Goal: Information Seeking & Learning: Find specific fact

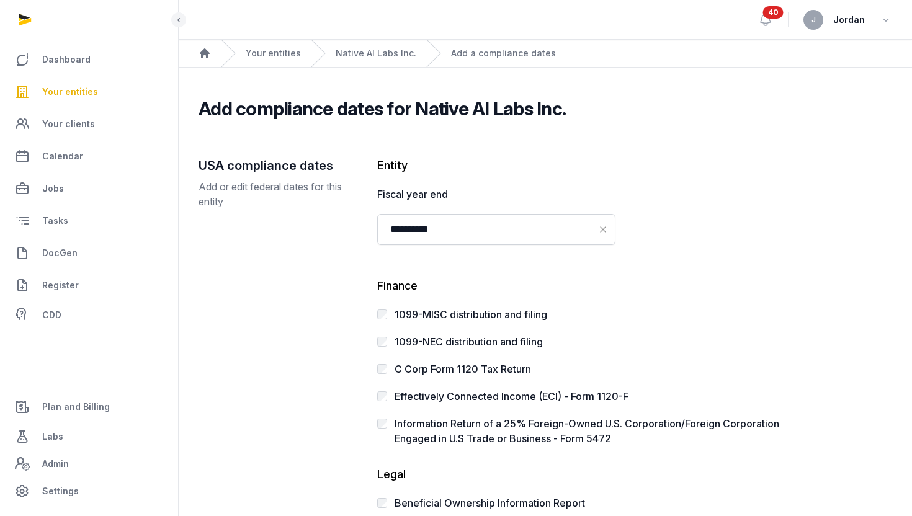
click at [88, 96] on span "Your entities" at bounding box center [70, 91] width 56 height 15
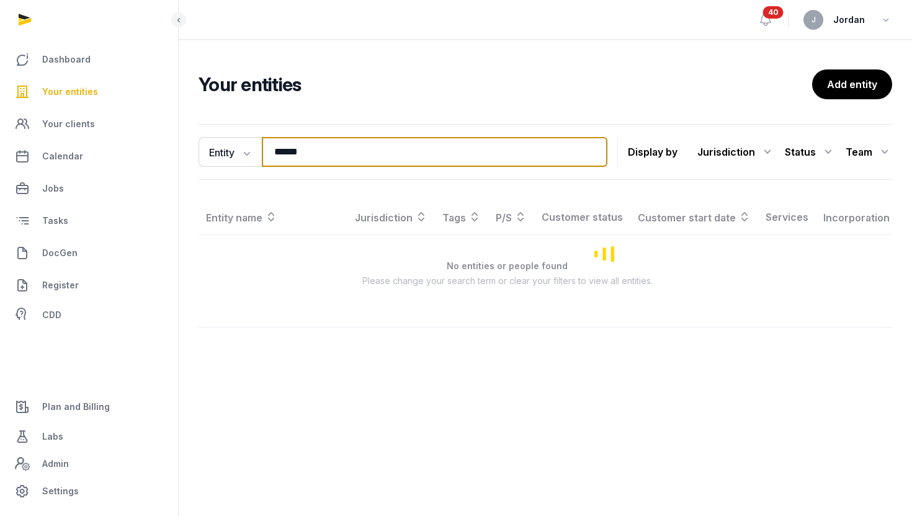
click at [294, 154] on input "******" at bounding box center [435, 152] width 346 height 30
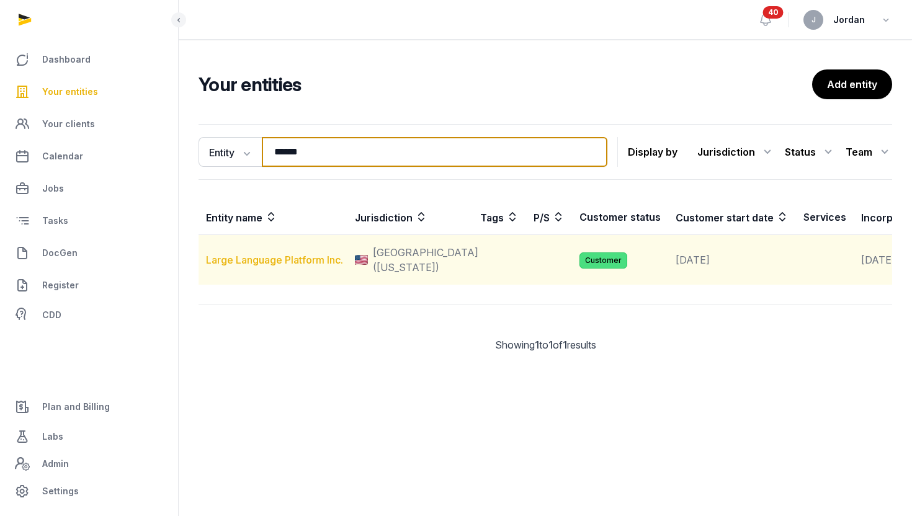
type input "*****"
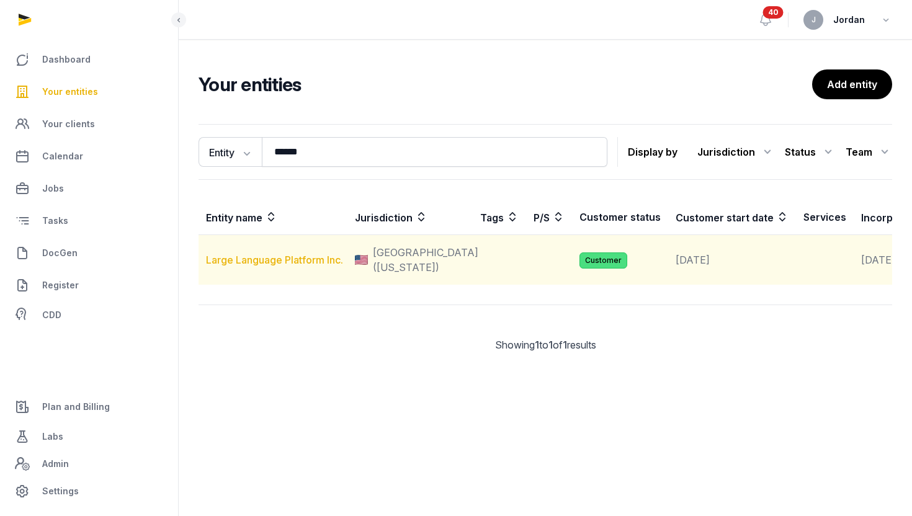
click at [263, 266] on link "Large Language Platform Inc." at bounding box center [274, 260] width 137 height 12
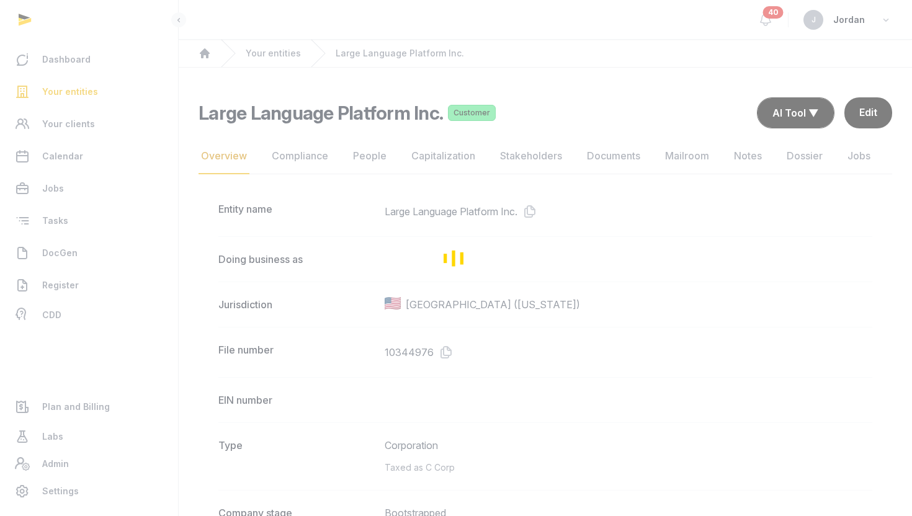
click at [619, 153] on div "Loading" at bounding box center [456, 258] width 912 height 516
click at [616, 159] on div "Loading" at bounding box center [456, 258] width 912 height 516
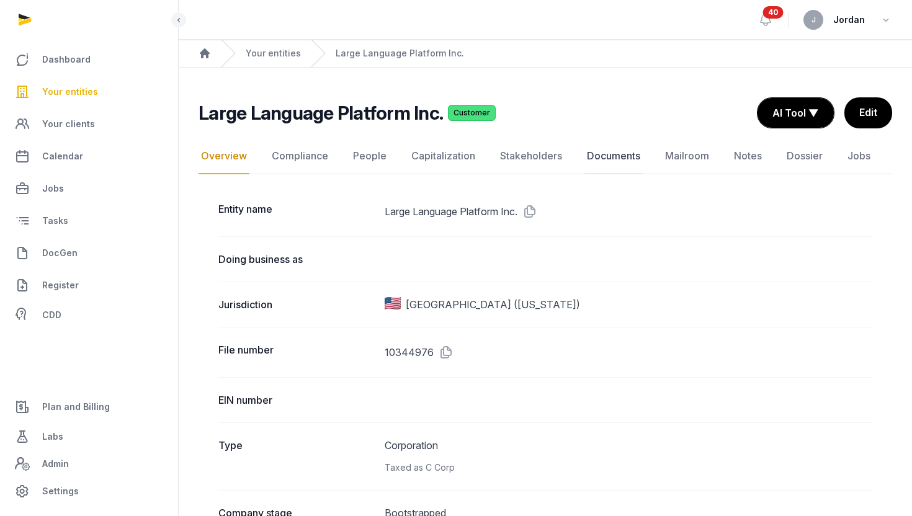
click at [619, 155] on link "Documents" at bounding box center [614, 156] width 58 height 36
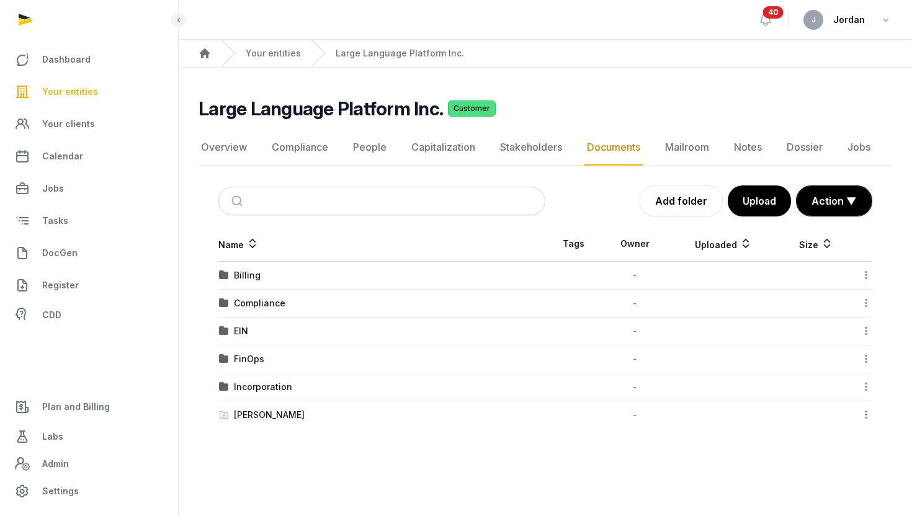
click at [508, 268] on td "Billing" at bounding box center [381, 276] width 327 height 28
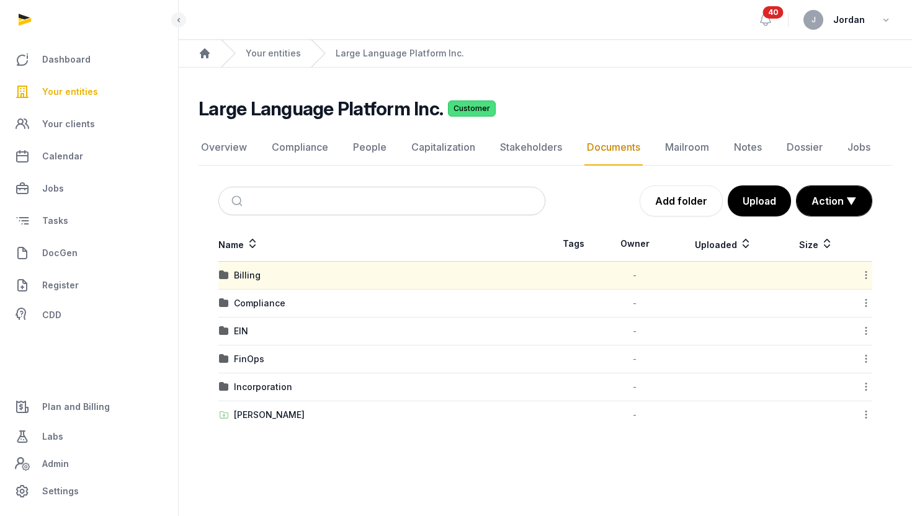
click at [231, 274] on div "Billing" at bounding box center [382, 275] width 326 height 12
click at [250, 276] on div "Billing" at bounding box center [247, 275] width 27 height 12
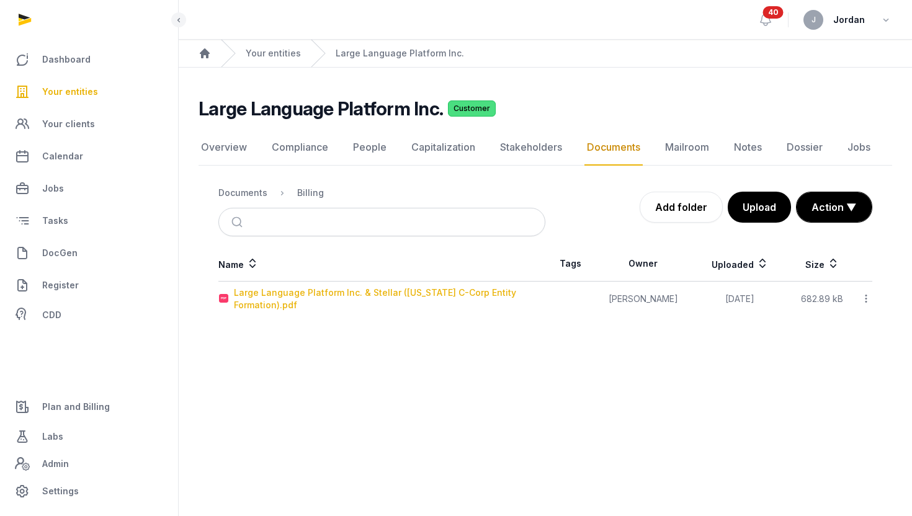
click at [370, 292] on div "Large Language Platform Inc. & Stellar (Delaware C-Corp Entity Formation).pdf" at bounding box center [389, 299] width 311 height 25
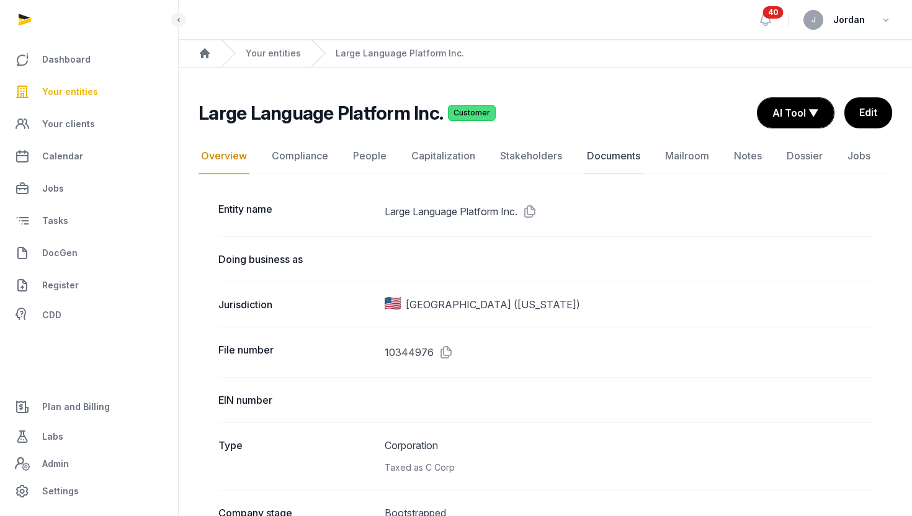
click at [627, 160] on link "Documents" at bounding box center [614, 156] width 58 height 36
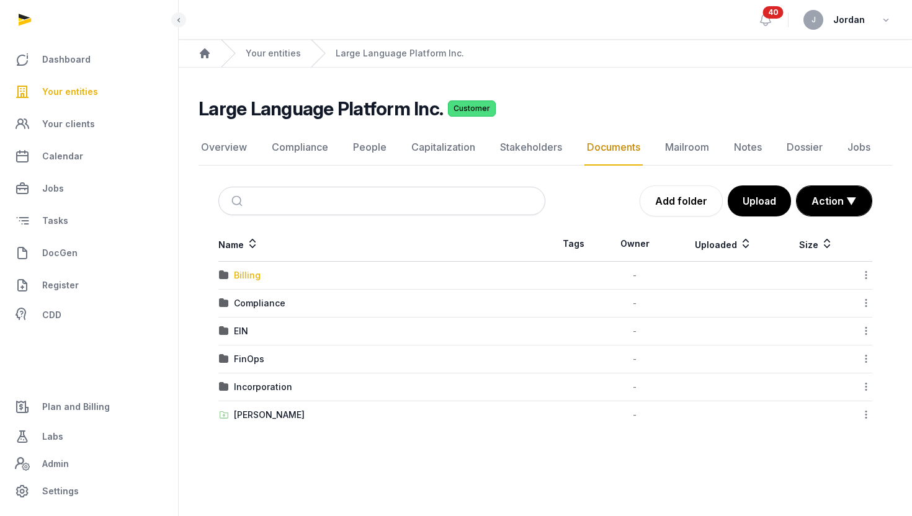
click at [245, 273] on div "Billing" at bounding box center [247, 275] width 27 height 12
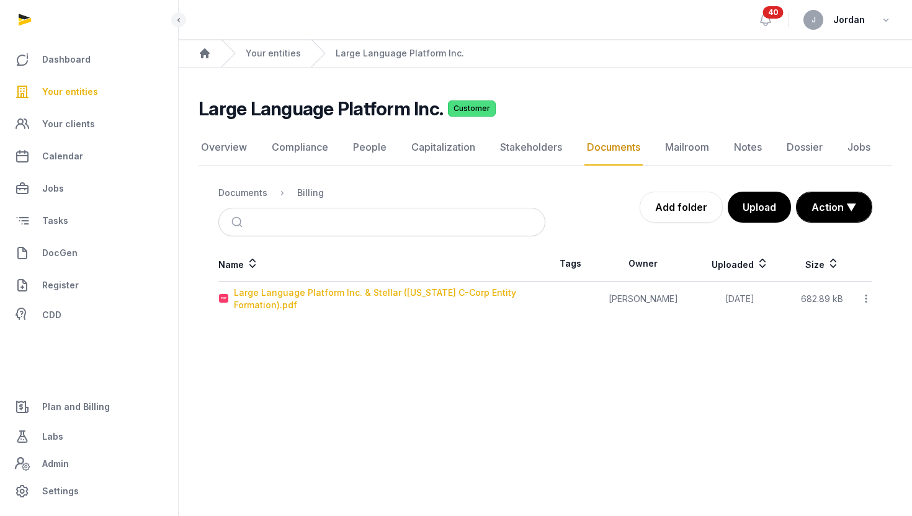
click at [259, 300] on div "Large Language Platform Inc. & Stellar (Delaware C-Corp Entity Formation).pdf" at bounding box center [389, 299] width 311 height 25
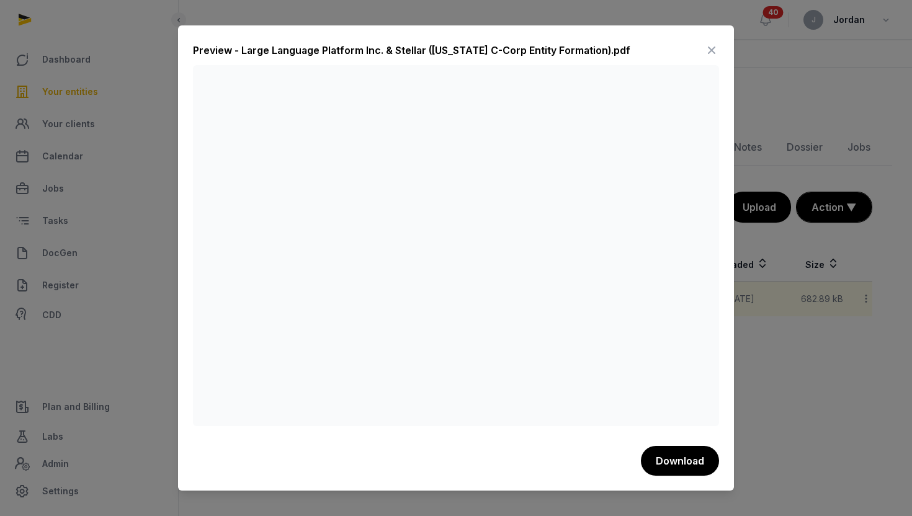
click at [708, 54] on icon at bounding box center [711, 50] width 15 height 20
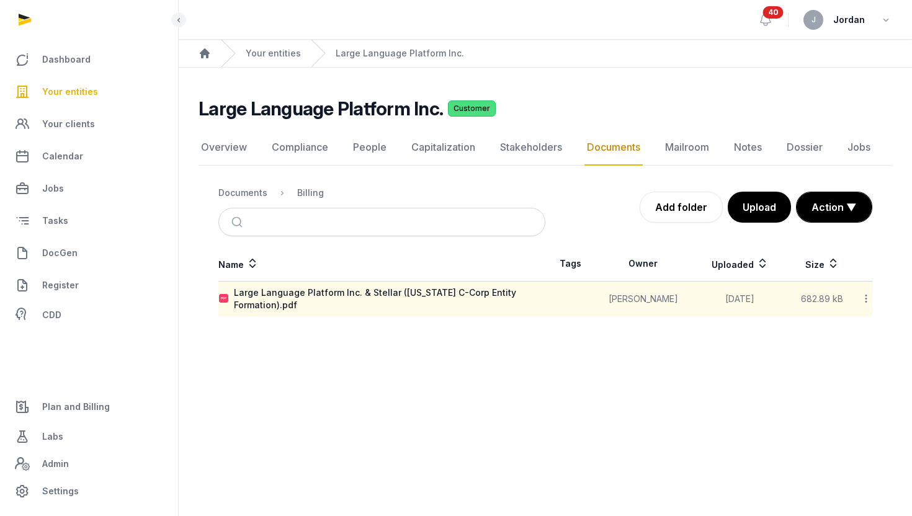
click at [372, 115] on h2 "Large Language Platform Inc." at bounding box center [321, 108] width 245 height 22
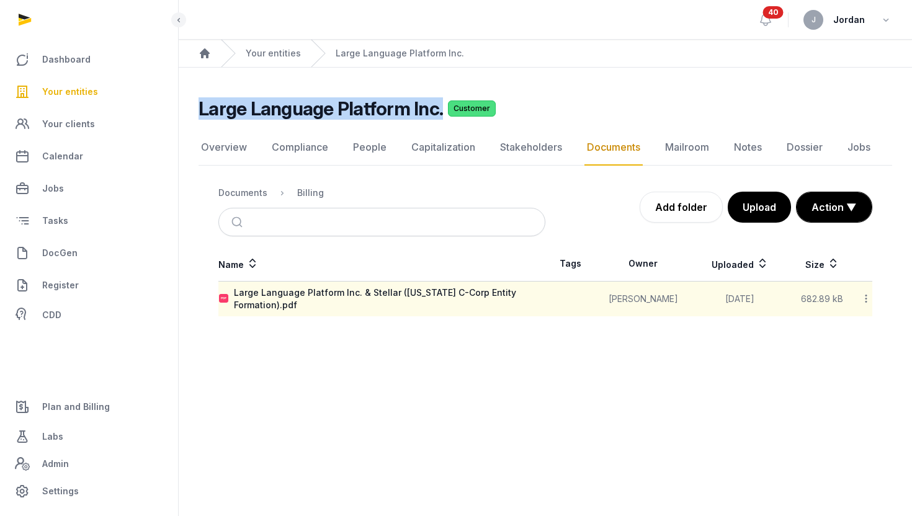
click at [372, 115] on h2 "Large Language Platform Inc." at bounding box center [321, 108] width 245 height 22
copy h2 "Large Language Platform Inc."
click at [241, 150] on link "Overview" at bounding box center [224, 148] width 51 height 36
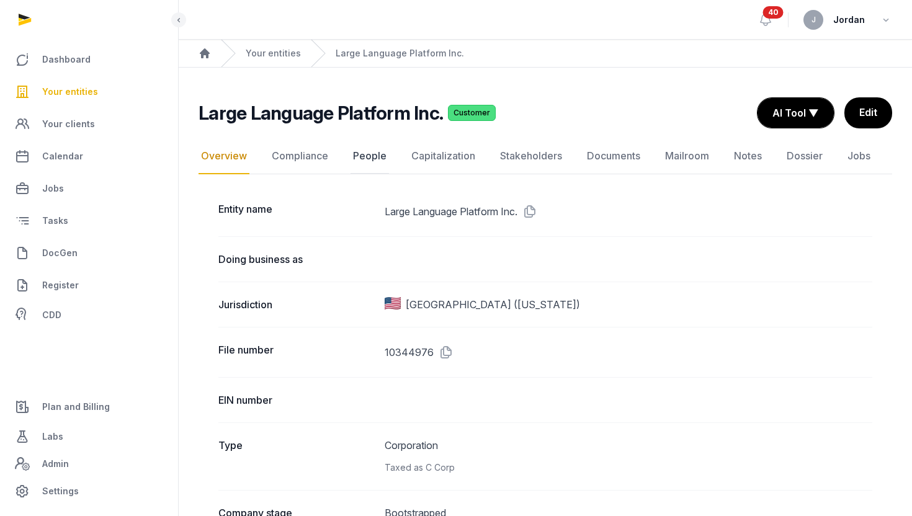
click at [375, 163] on link "People" at bounding box center [370, 156] width 38 height 36
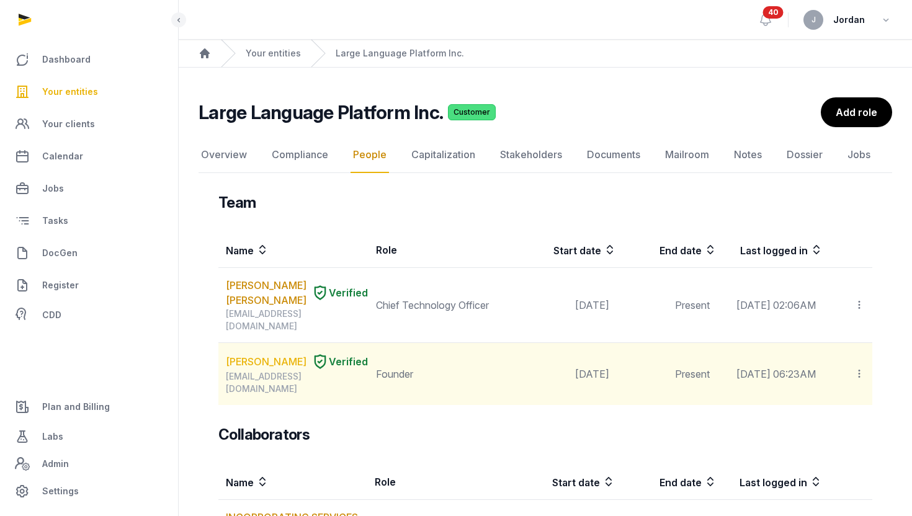
click at [253, 369] on link "GAGANDEEP SINGH" at bounding box center [266, 361] width 81 height 15
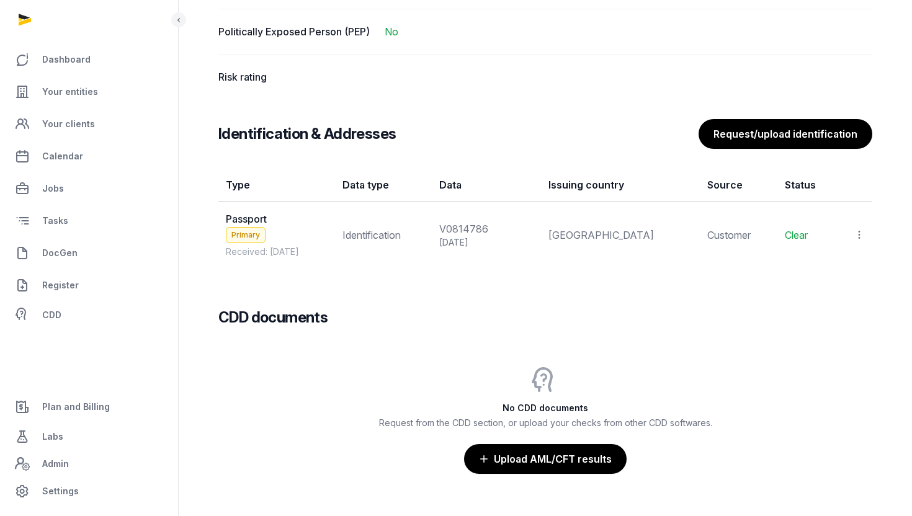
scroll to position [986, 0]
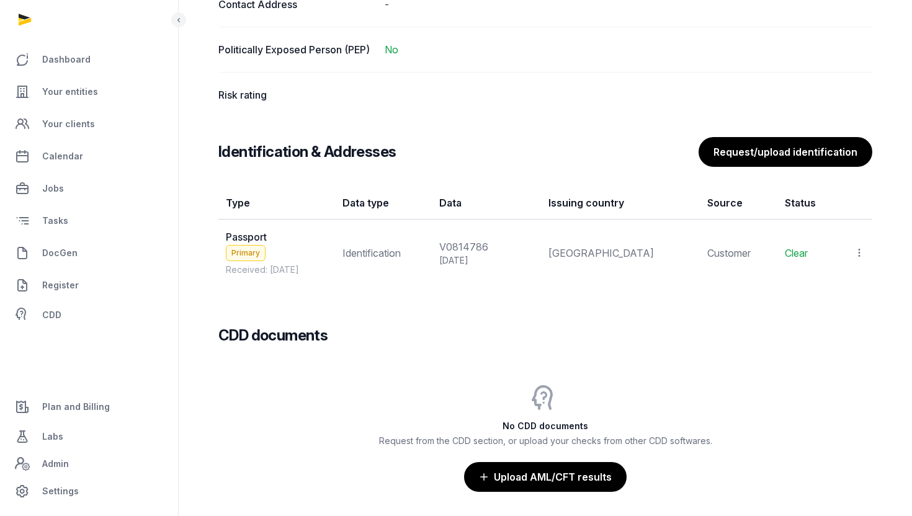
click at [860, 251] on icon at bounding box center [859, 252] width 11 height 13
click at [820, 287] on div "View" at bounding box center [805, 286] width 120 height 25
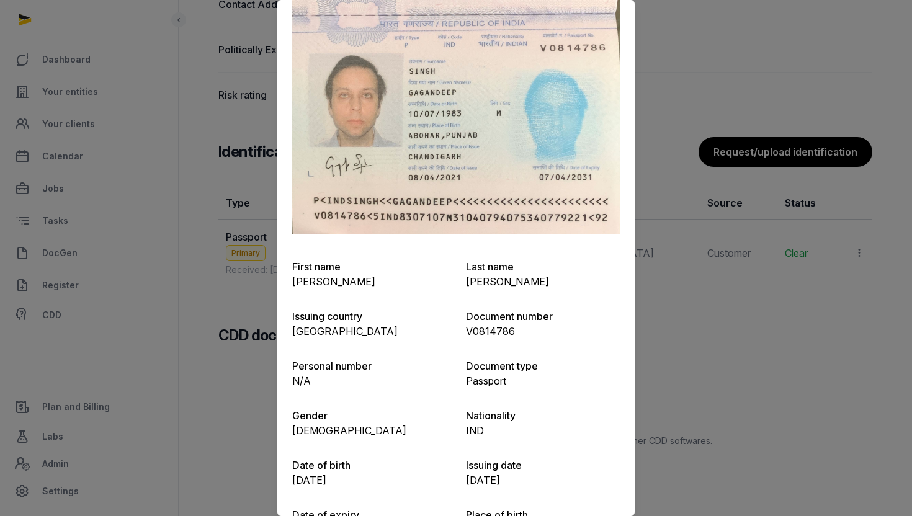
scroll to position [0, 0]
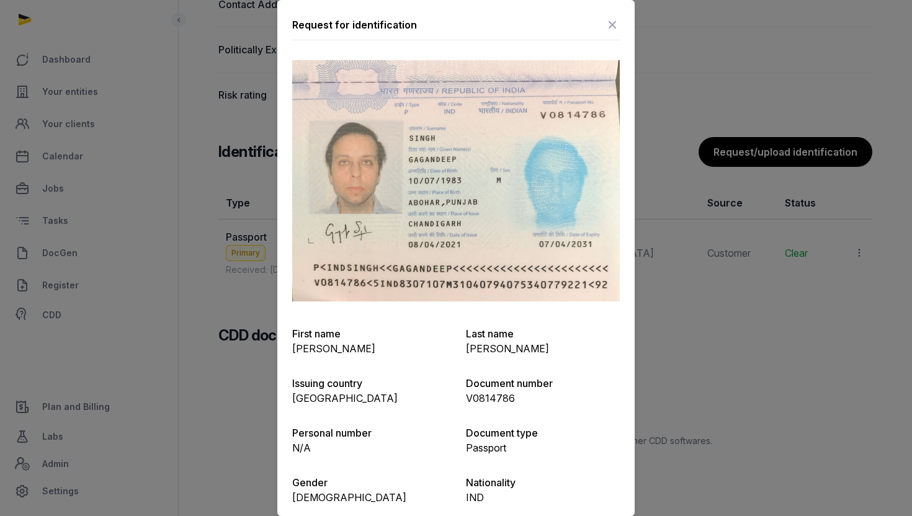
click at [662, 166] on div at bounding box center [456, 258] width 912 height 516
click at [618, 27] on icon at bounding box center [612, 25] width 15 height 20
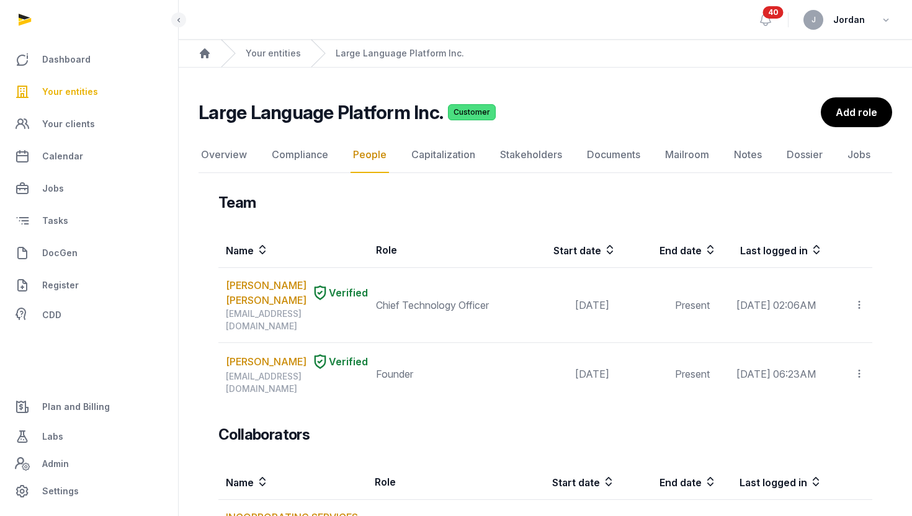
click at [570, 159] on nav "Overview Compliance People Capitalization Stakeholders Documents Mailroom Notes…" at bounding box center [546, 155] width 694 height 36
click at [600, 159] on link "Documents" at bounding box center [614, 155] width 58 height 36
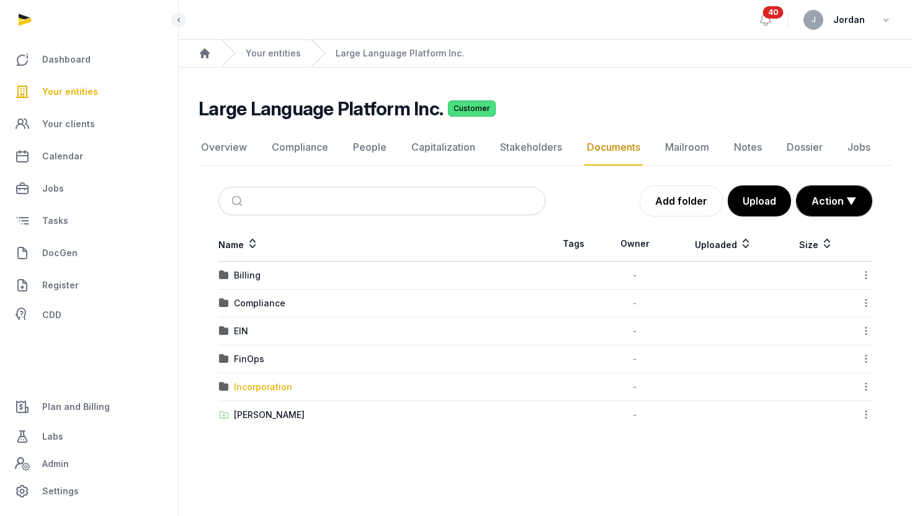
click at [277, 385] on div "Incorporation" at bounding box center [263, 387] width 58 height 12
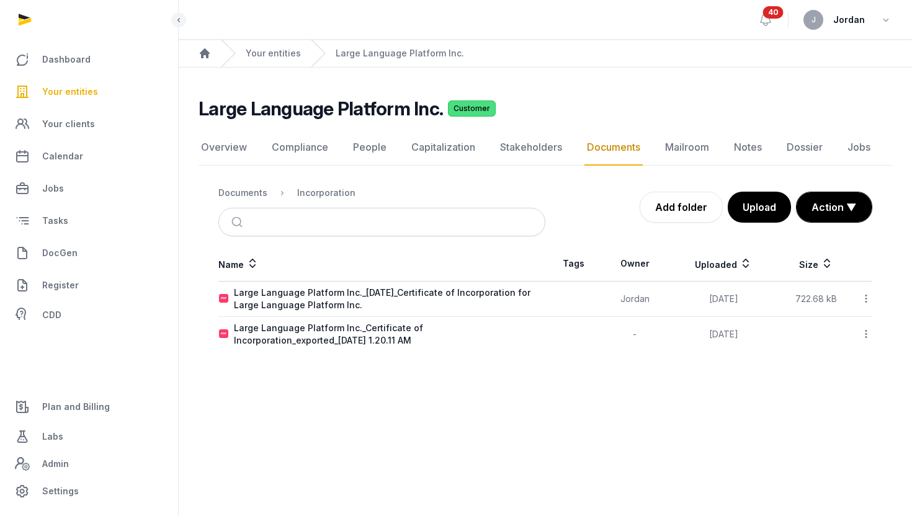
click at [866, 295] on icon at bounding box center [866, 298] width 11 height 13
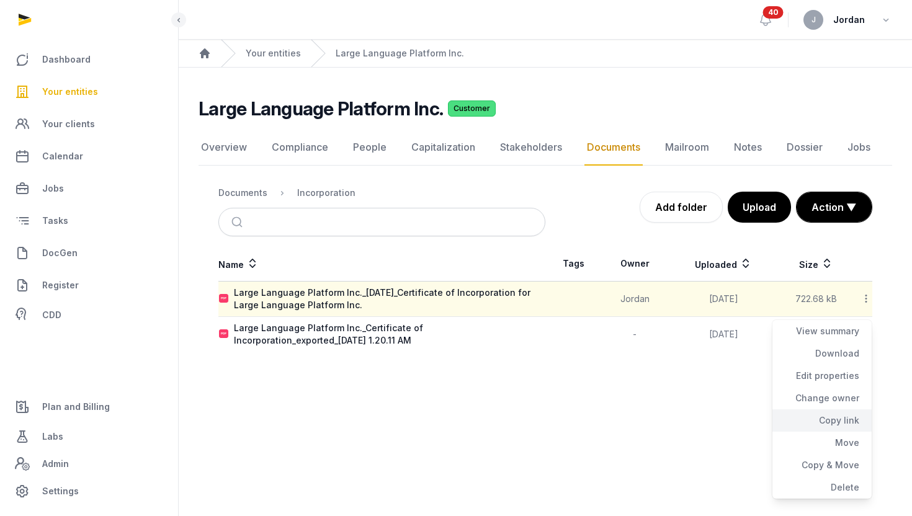
click at [832, 423] on div "Copy link" at bounding box center [822, 421] width 99 height 22
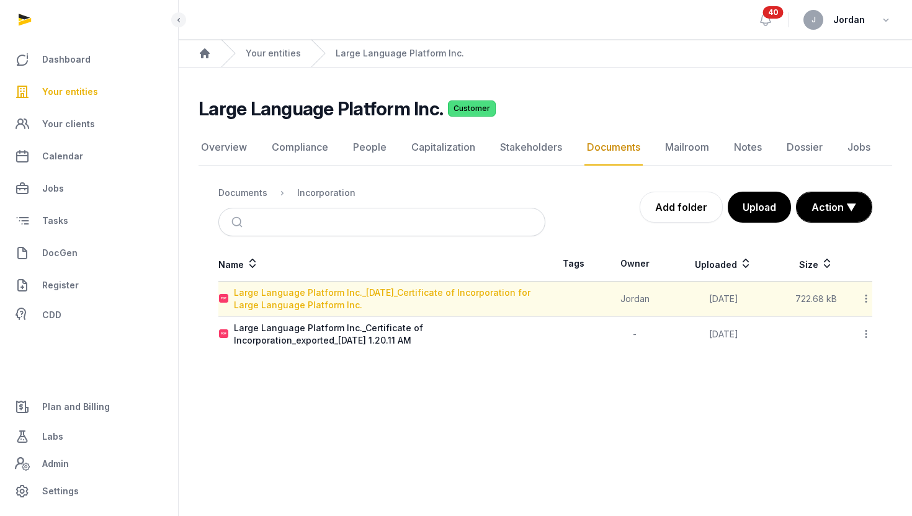
click at [444, 292] on div "Large Language Platform Inc._[DATE]_Certificate of Incorporation for Large Lang…" at bounding box center [389, 299] width 311 height 25
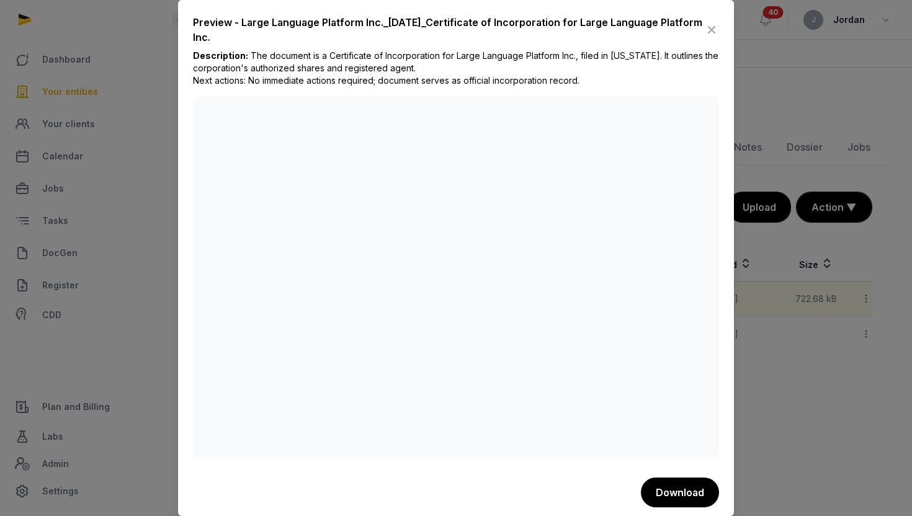
scroll to position [6, 0]
